Goal: Task Accomplishment & Management: Manage account settings

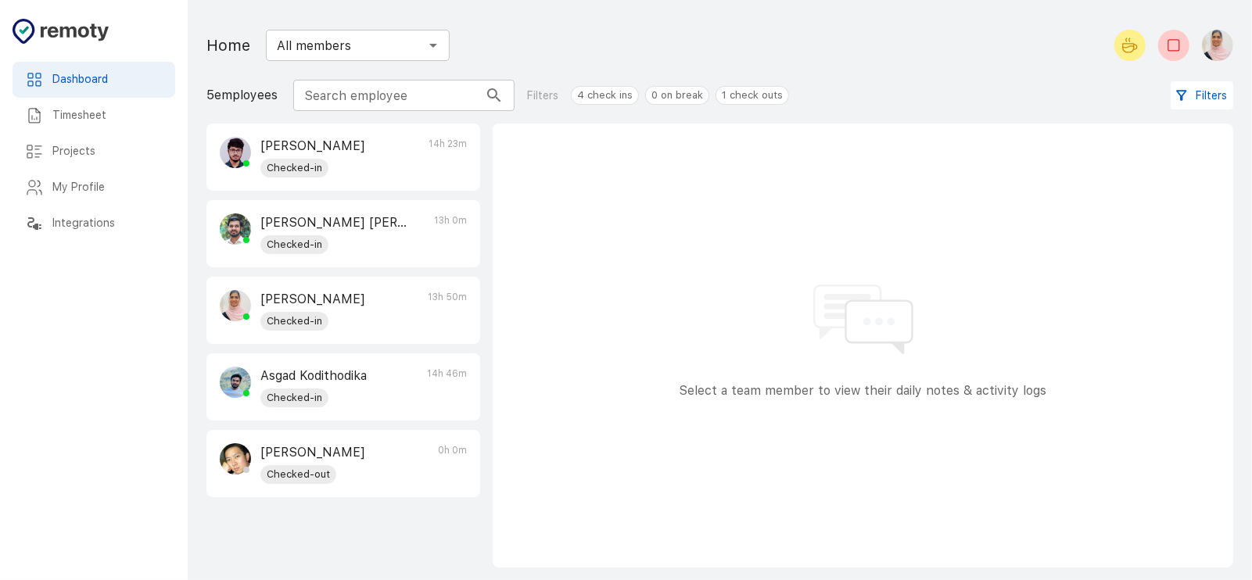
click at [1211, 42] on img "button" at bounding box center [1217, 45] width 31 height 31
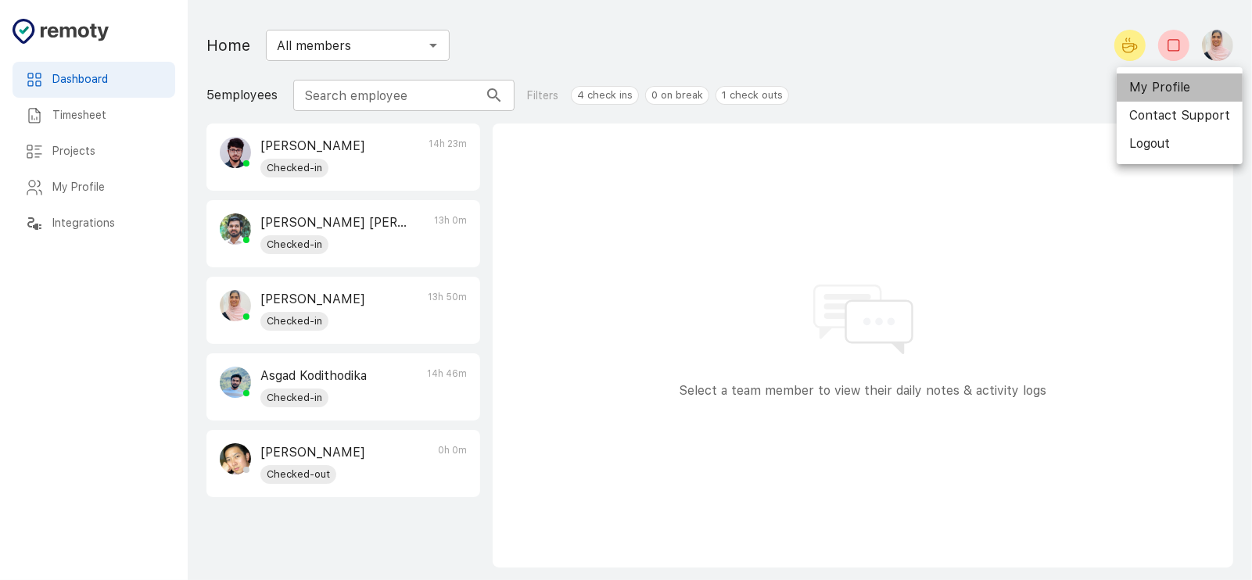
click at [1182, 82] on li "My Profile" at bounding box center [1180, 88] width 126 height 28
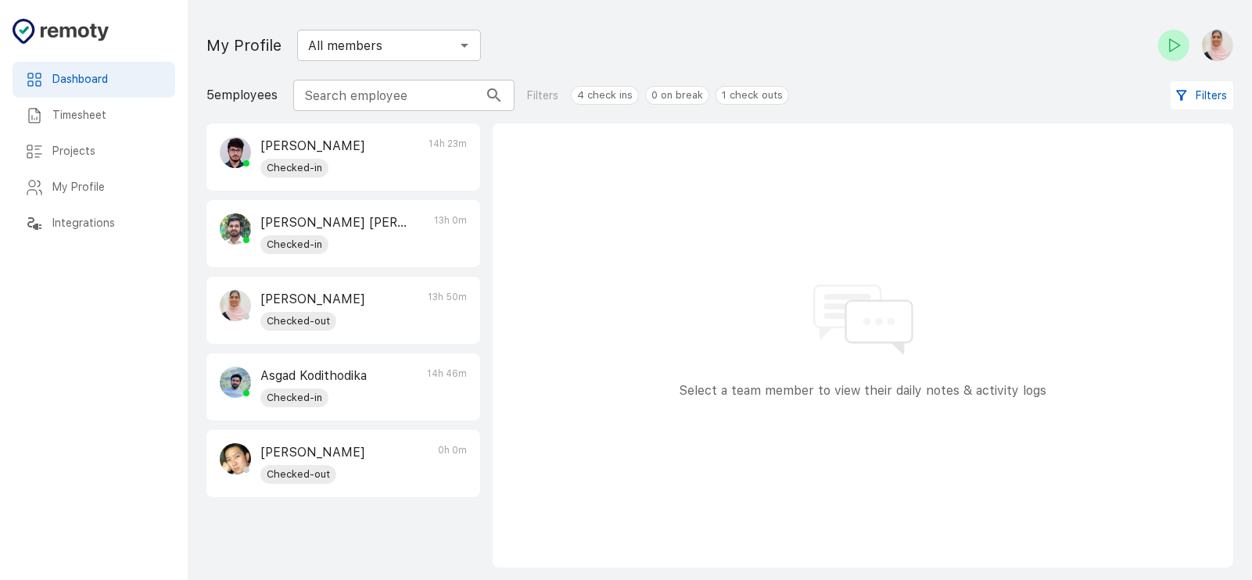
click at [341, 293] on p "[PERSON_NAME]" at bounding box center [312, 299] width 105 height 19
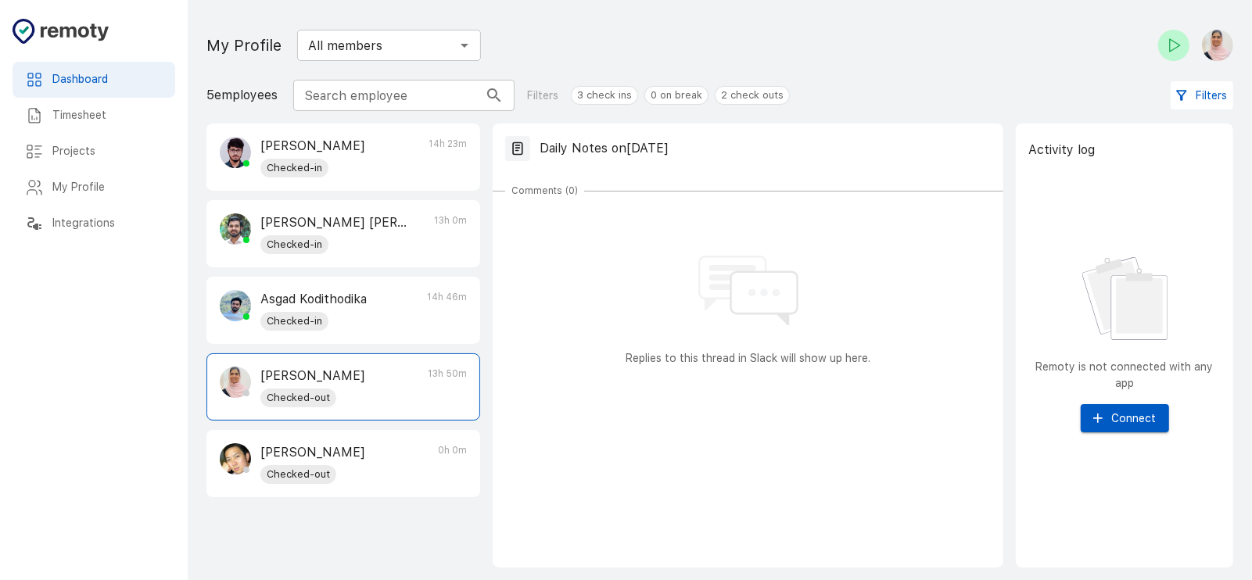
click at [1214, 50] on img "button" at bounding box center [1217, 45] width 31 height 31
click at [1171, 48] on div at bounding box center [626, 290] width 1252 height 580
click at [1171, 48] on icon "Check-in" at bounding box center [1173, 45] width 19 height 19
click at [1172, 43] on icon "Check-out" at bounding box center [1173, 45] width 19 height 19
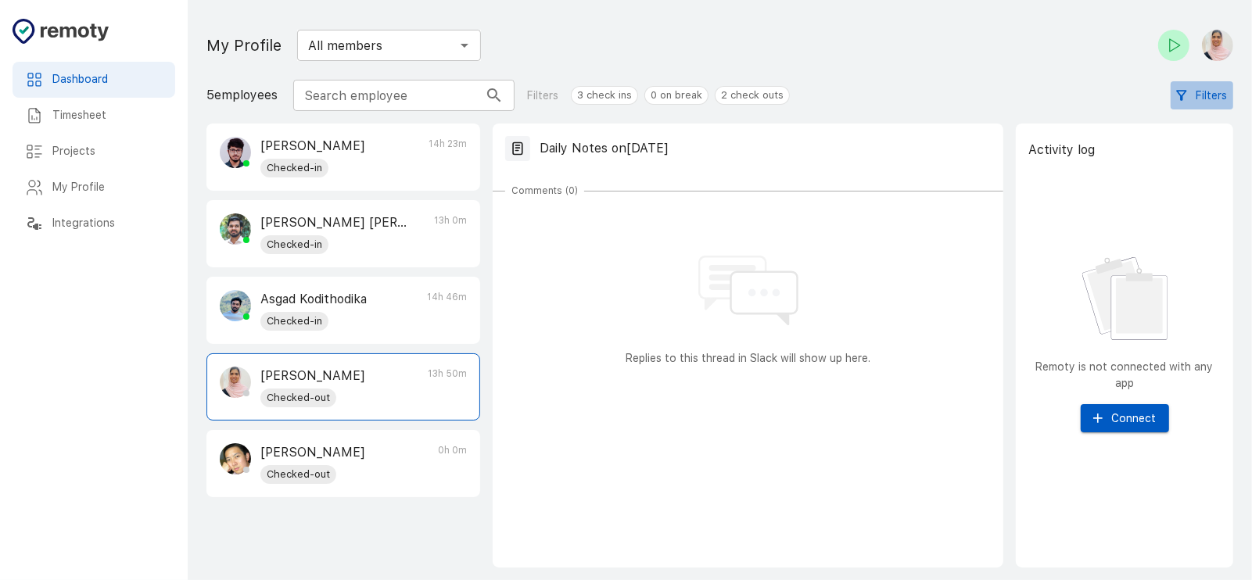
click at [1191, 99] on button "Filters" at bounding box center [1202, 95] width 63 height 29
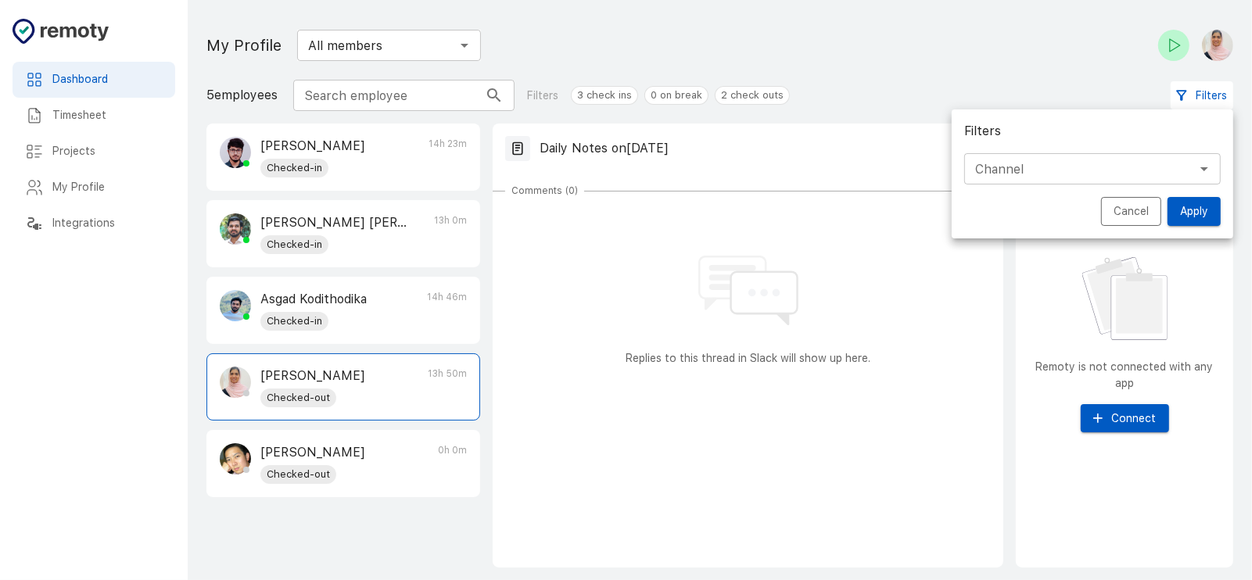
click at [1129, 221] on button "Cancel" at bounding box center [1131, 211] width 60 height 29
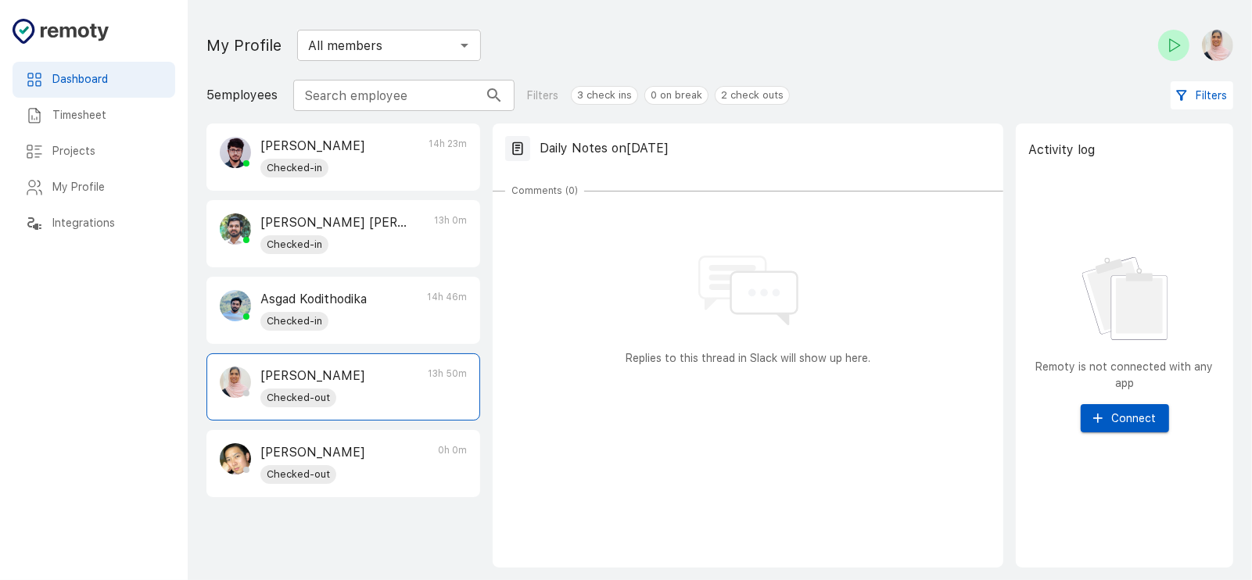
click at [1222, 27] on button "button" at bounding box center [1215, 45] width 38 height 44
click at [1170, 93] on li "My Profile" at bounding box center [1180, 88] width 126 height 28
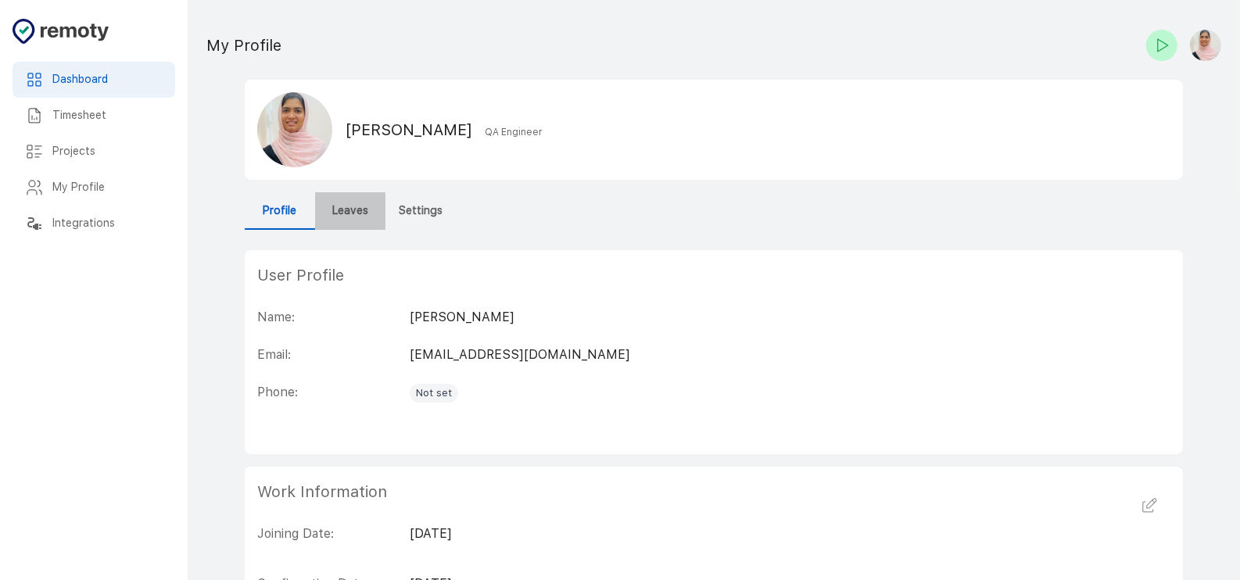
click at [365, 207] on h6 "Leaves" at bounding box center [350, 211] width 36 height 17
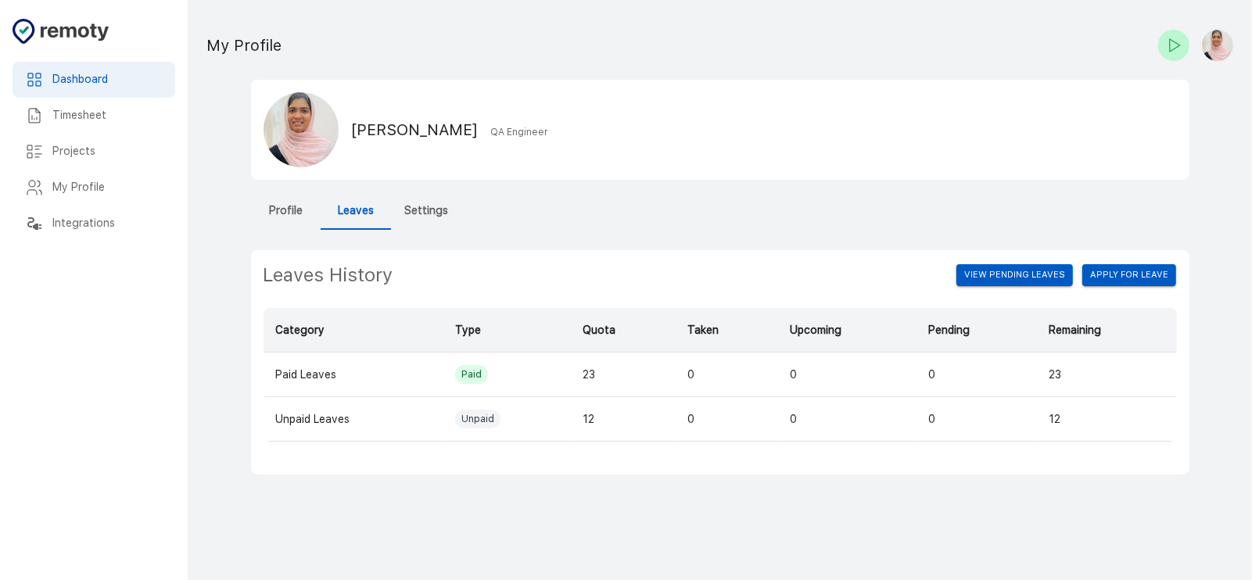
click at [446, 213] on h6 "Settings" at bounding box center [427, 211] width 44 height 17
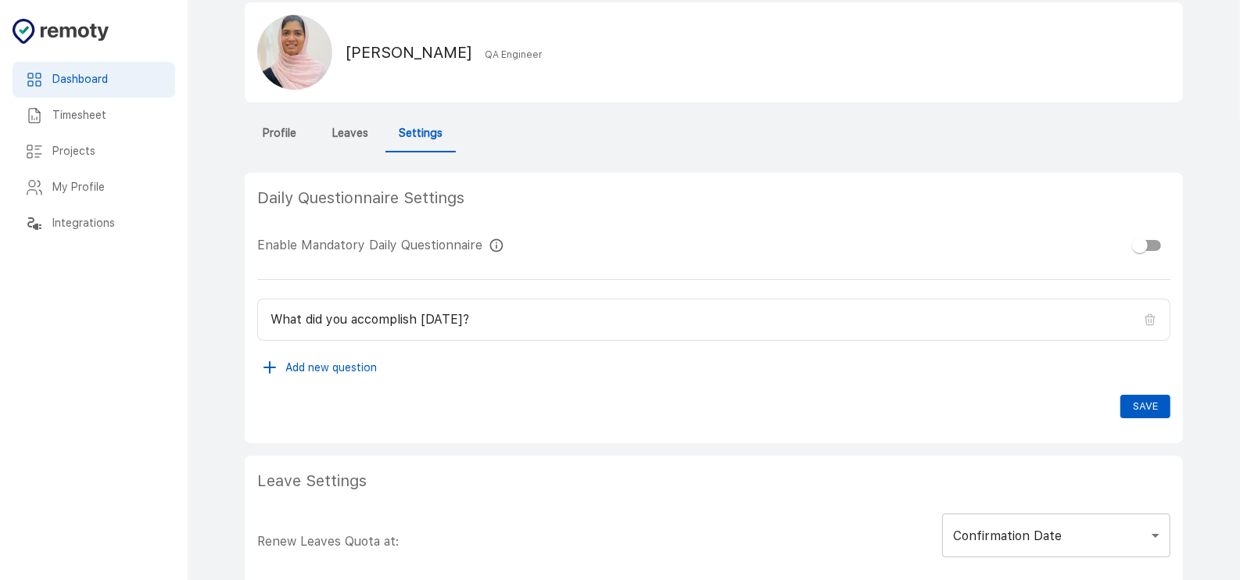
scroll to position [78, 0]
click at [356, 132] on h6 "Leaves" at bounding box center [350, 132] width 36 height 17
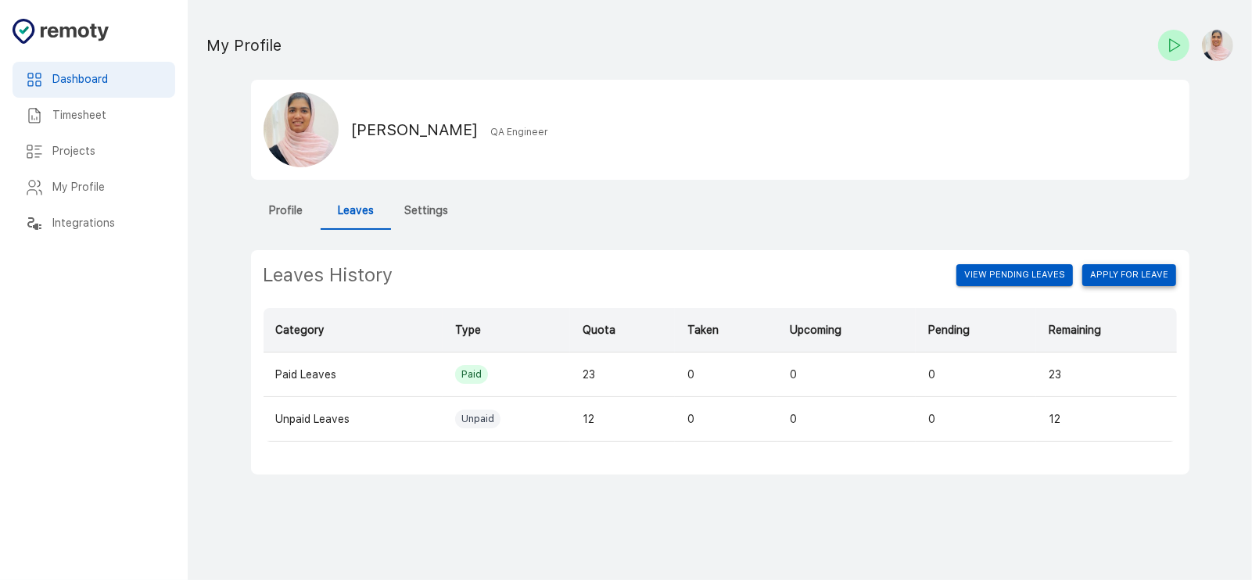
click at [1103, 275] on button "Apply for leave" at bounding box center [1129, 275] width 94 height 22
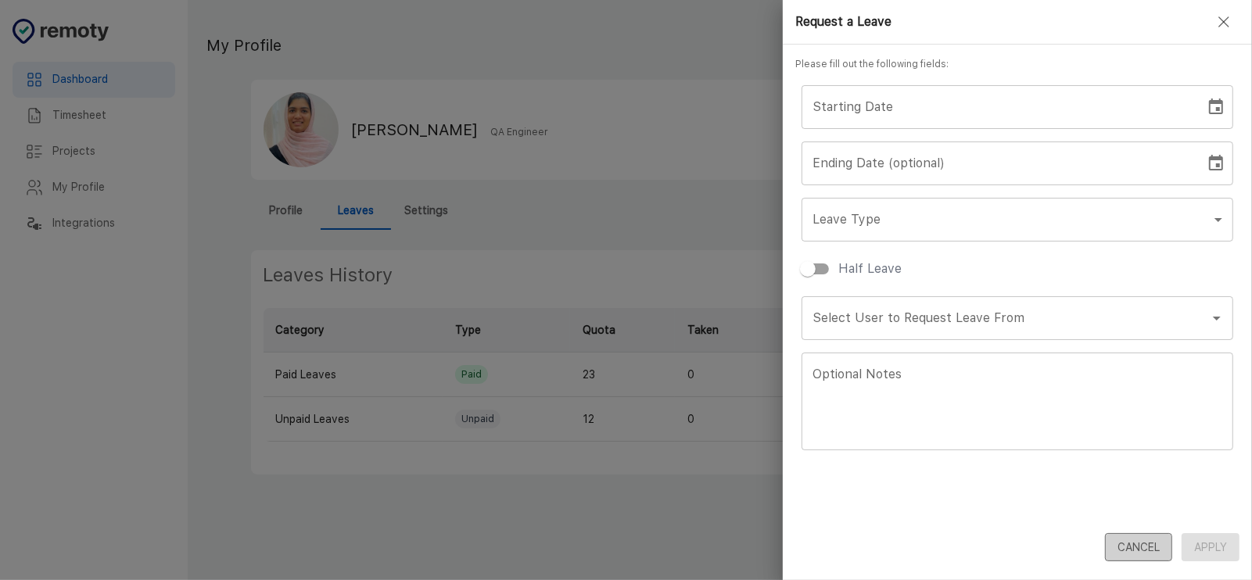
click at [1130, 543] on button "Cancel" at bounding box center [1138, 547] width 67 height 29
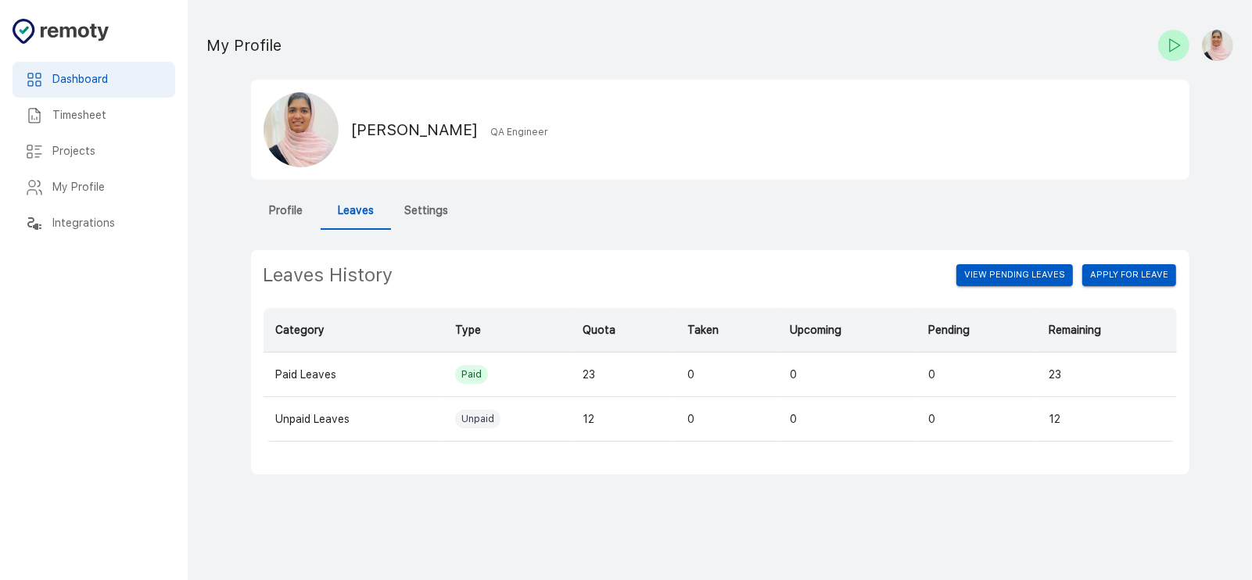
click at [432, 197] on button "Settings" at bounding box center [427, 211] width 70 height 38
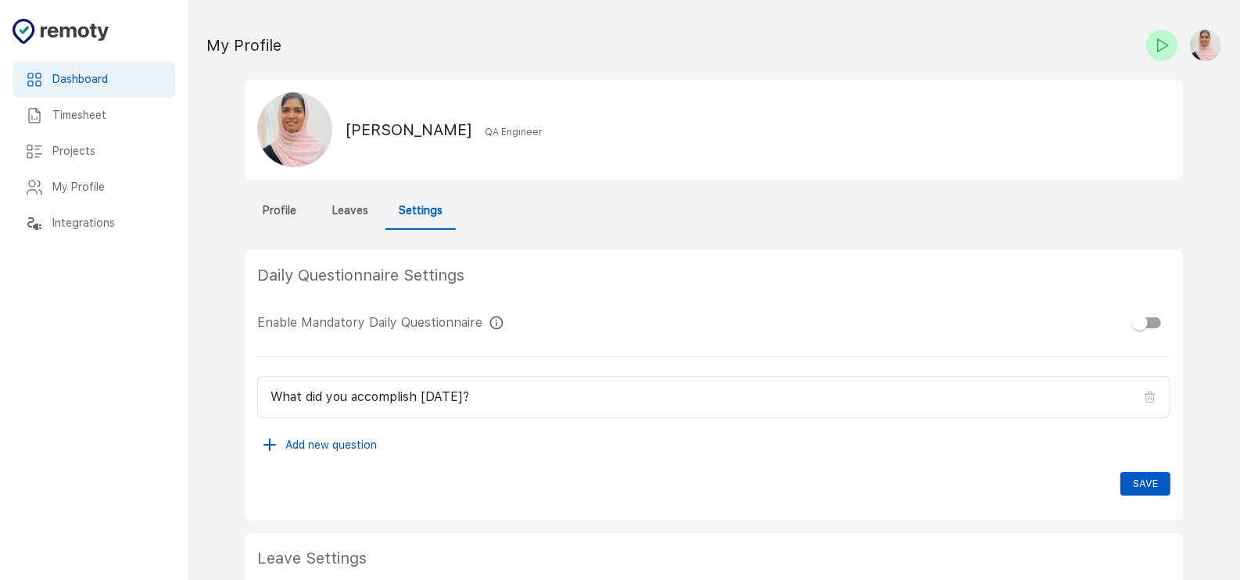
click at [385, 224] on button "Settings" at bounding box center [420, 211] width 70 height 38
click at [289, 215] on h6 "Profile" at bounding box center [281, 211] width 34 height 17
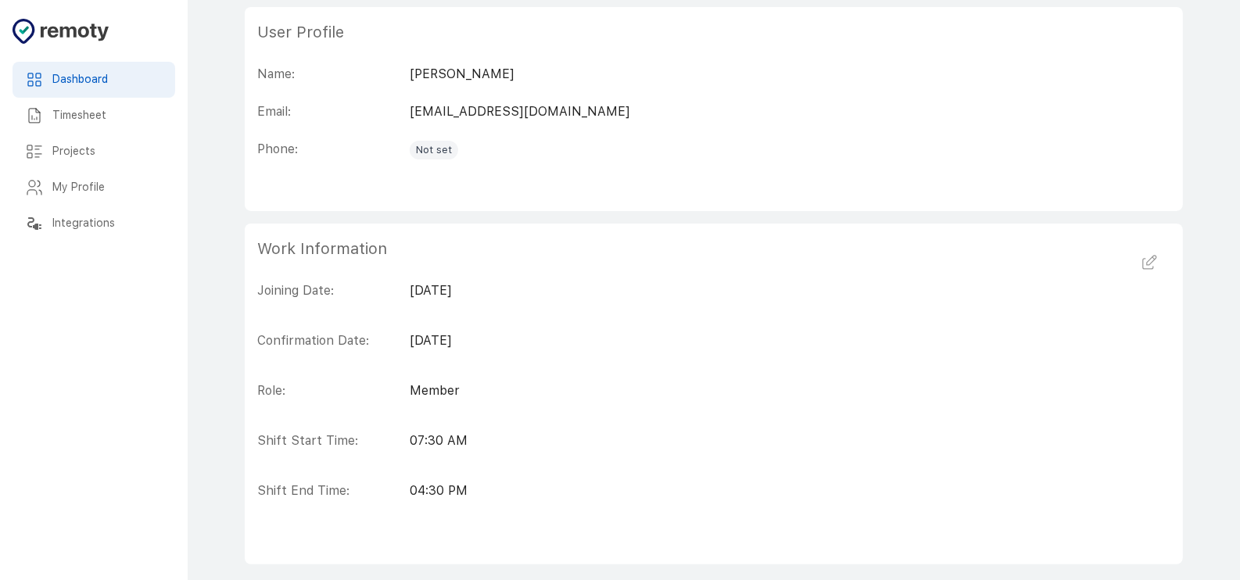
scroll to position [252, 0]
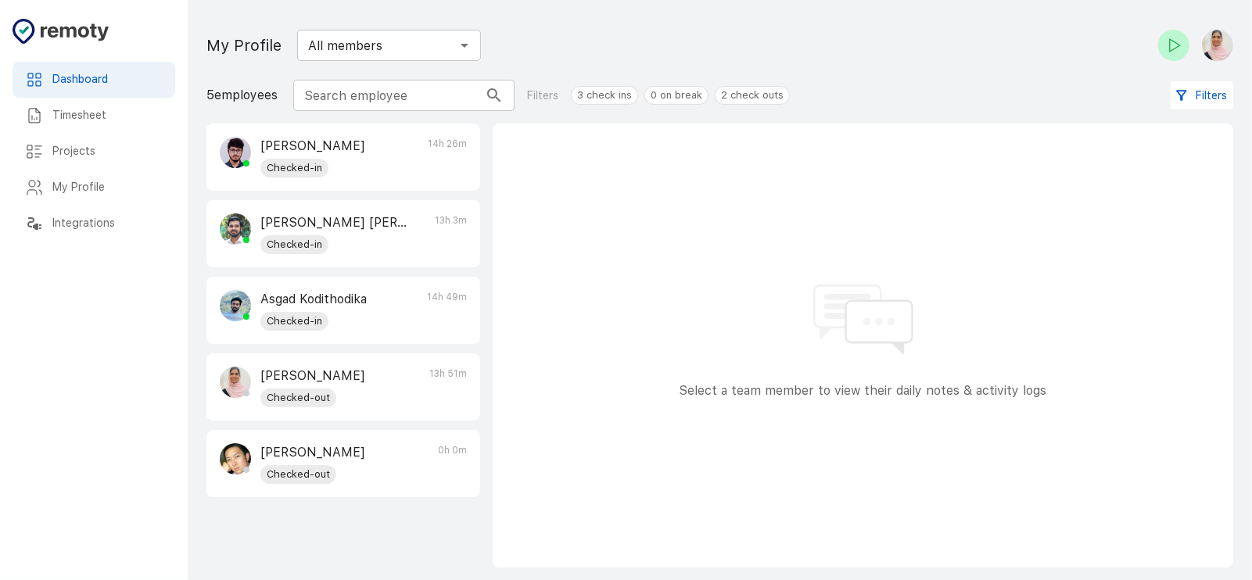
click at [375, 163] on div "[PERSON_NAME] Checked-in 14h 26m" at bounding box center [343, 157] width 272 height 66
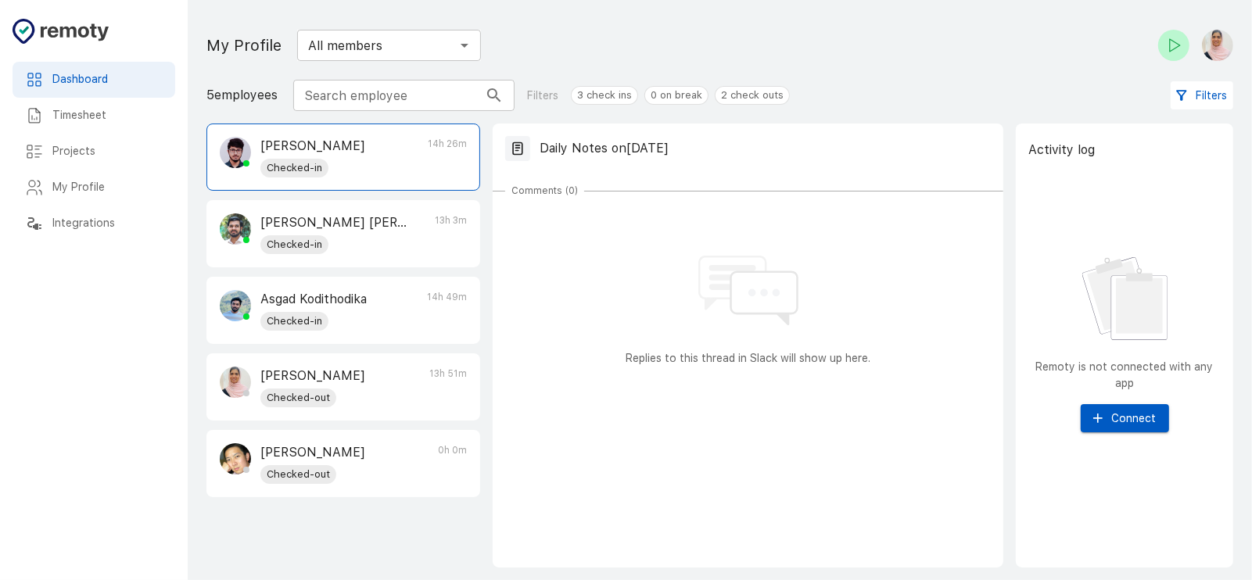
click at [360, 215] on p "[PERSON_NAME] [PERSON_NAME]" at bounding box center [333, 222] width 147 height 19
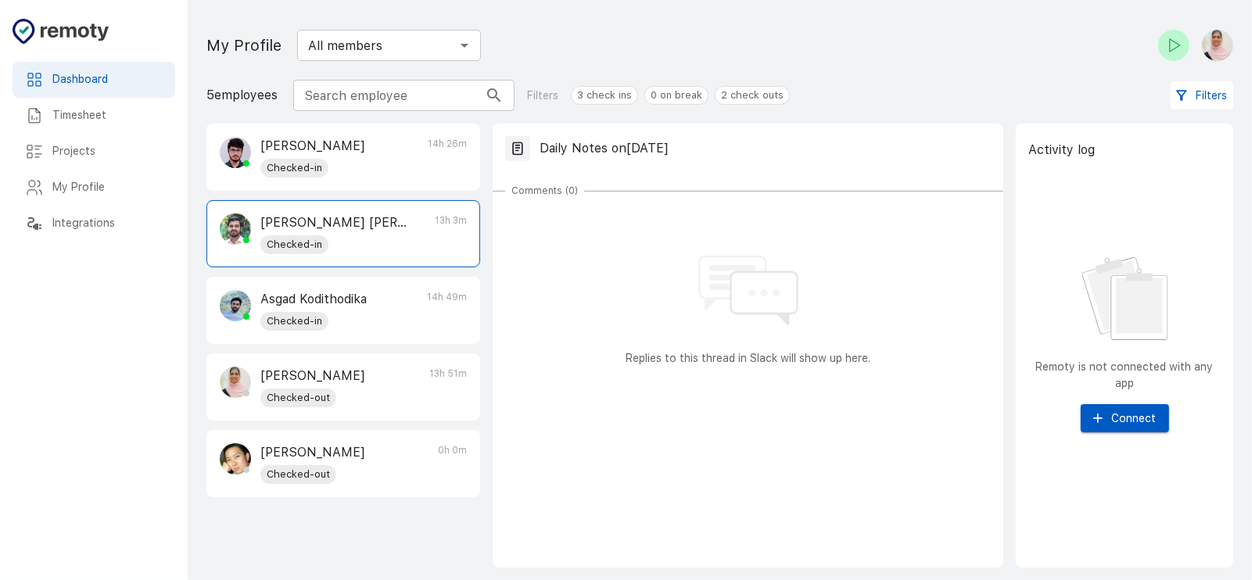
click at [366, 293] on p "Asgad Kodithodika" at bounding box center [313, 299] width 106 height 19
